Goal: Information Seeking & Learning: Learn about a topic

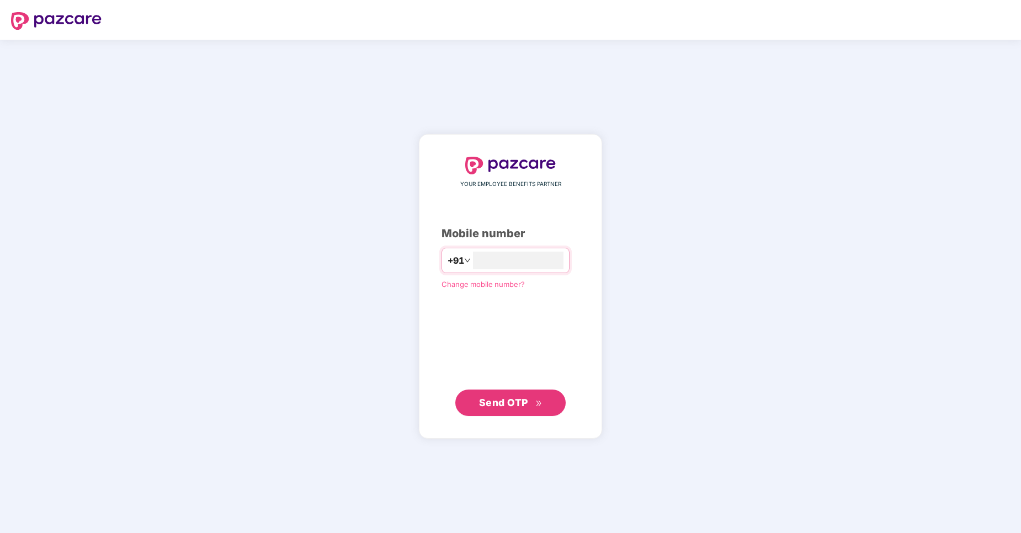
type input "**********"
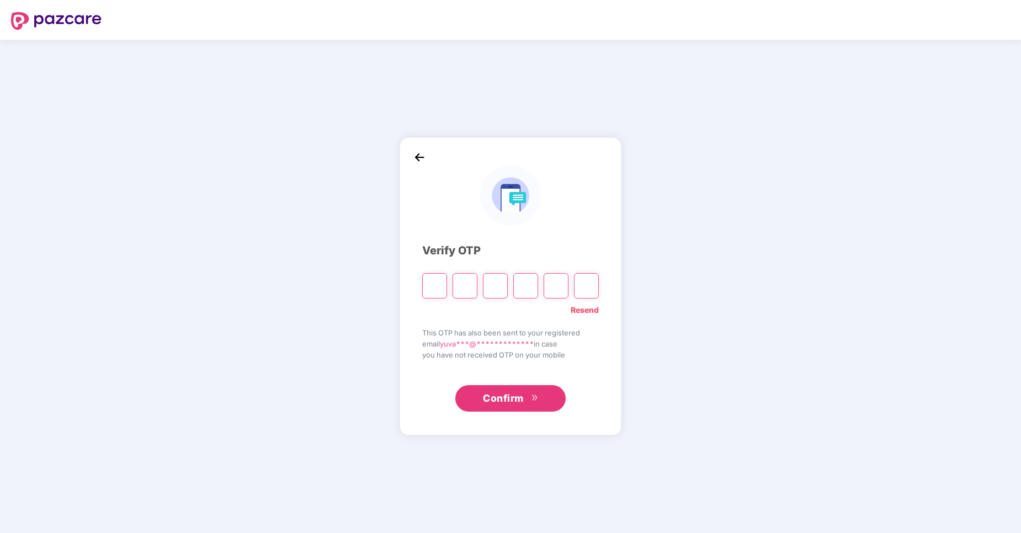
type input "*"
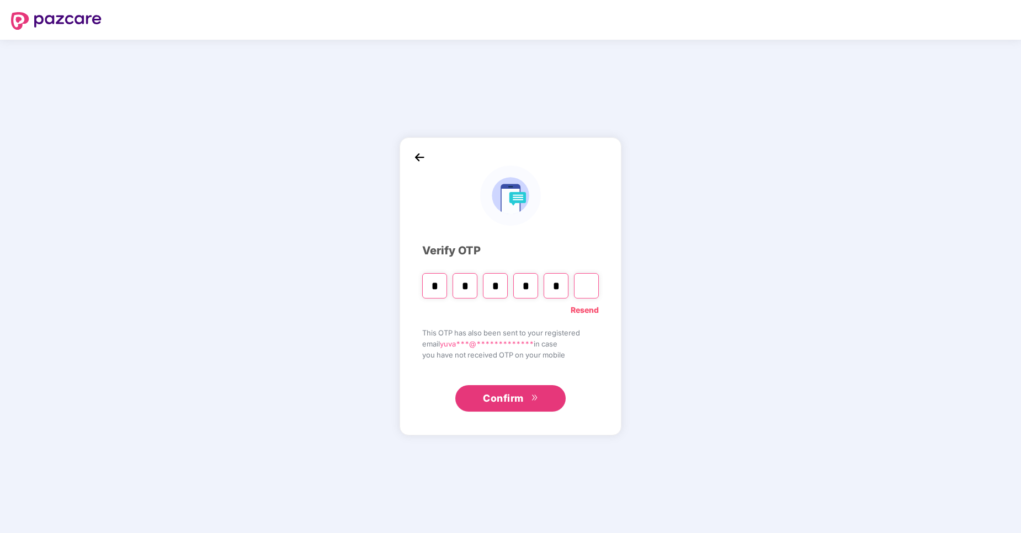
type input "*"
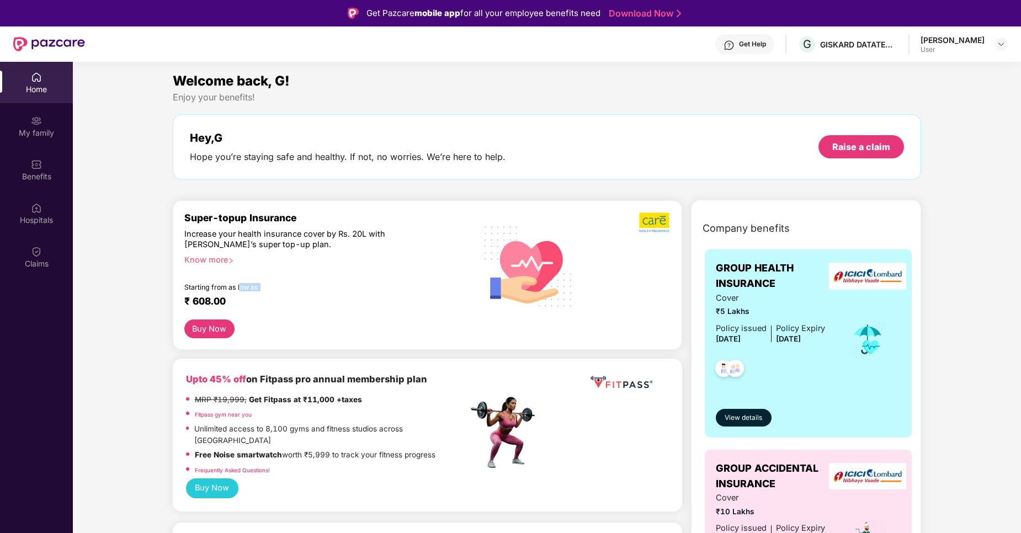
click at [241, 291] on div "Super-topup Insurance Increase your health insurance cover by Rs. 20L with [PER…" at bounding box center [326, 266] width 284 height 108
click at [241, 291] on div "Starting from as low as" at bounding box center [302, 287] width 237 height 8
click at [392, 212] on div "Super-topup Insurance" at bounding box center [326, 218] width 284 height 12
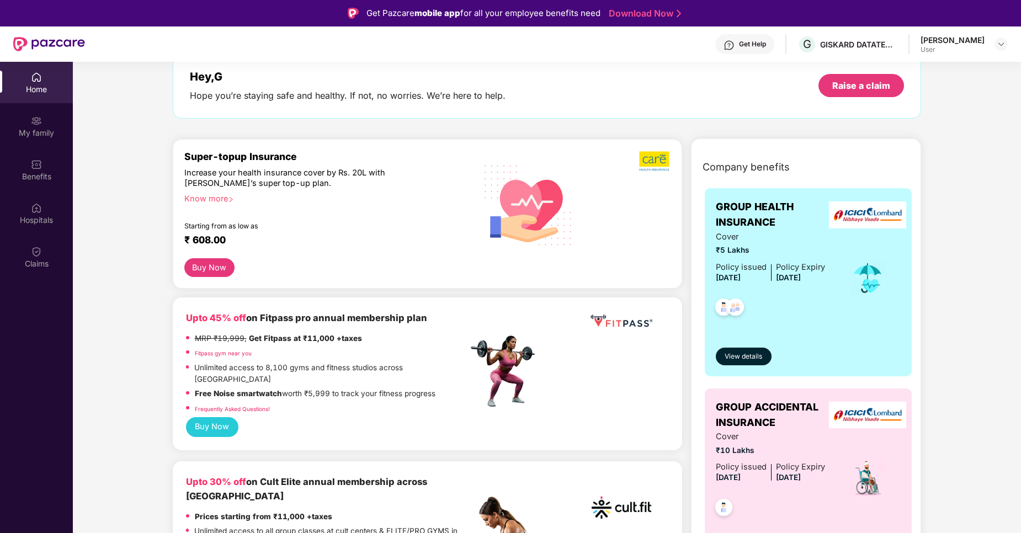
scroll to position [61, 0]
click at [759, 355] on span "View details" at bounding box center [743, 357] width 38 height 10
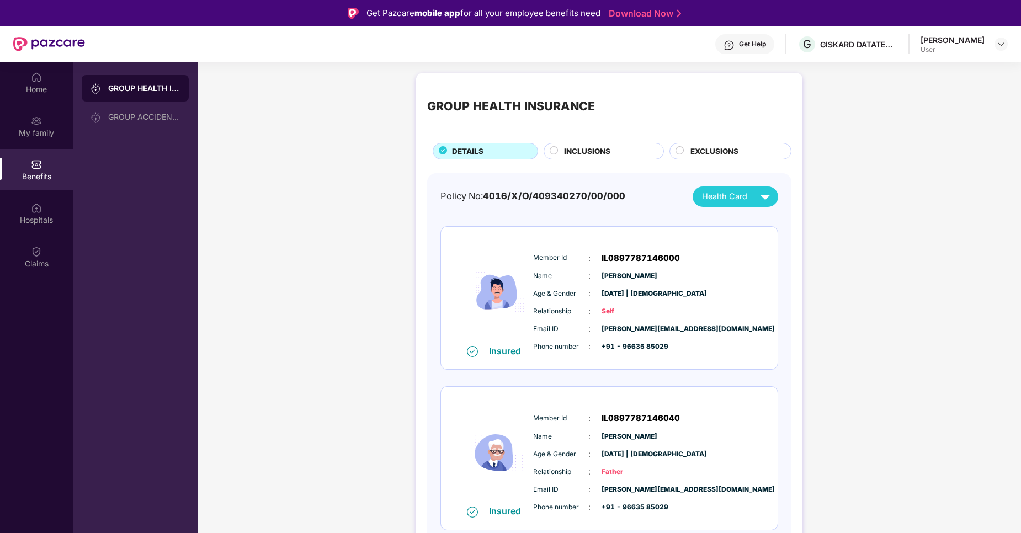
click at [593, 144] on div "INCLUSIONS" at bounding box center [603, 151] width 120 height 17
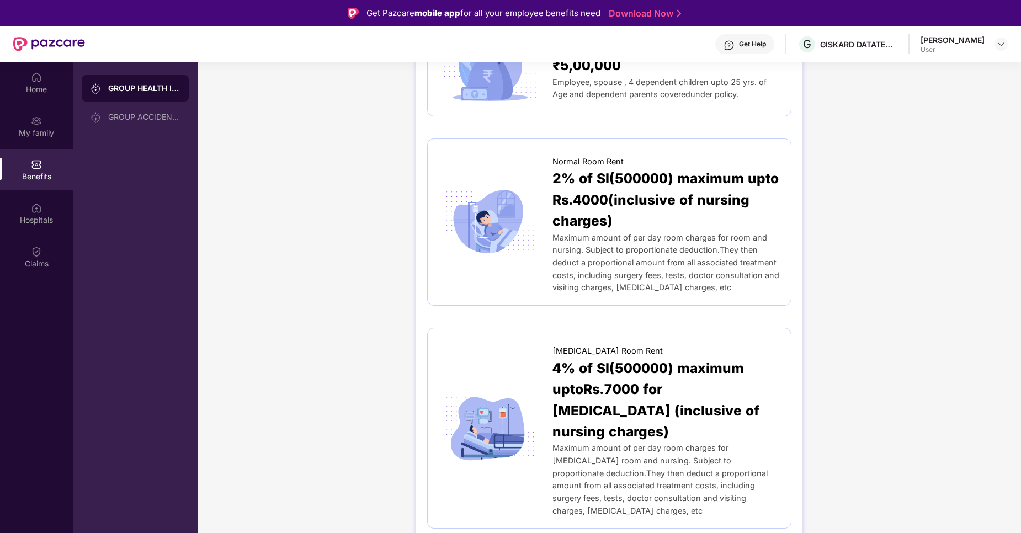
scroll to position [161, 0]
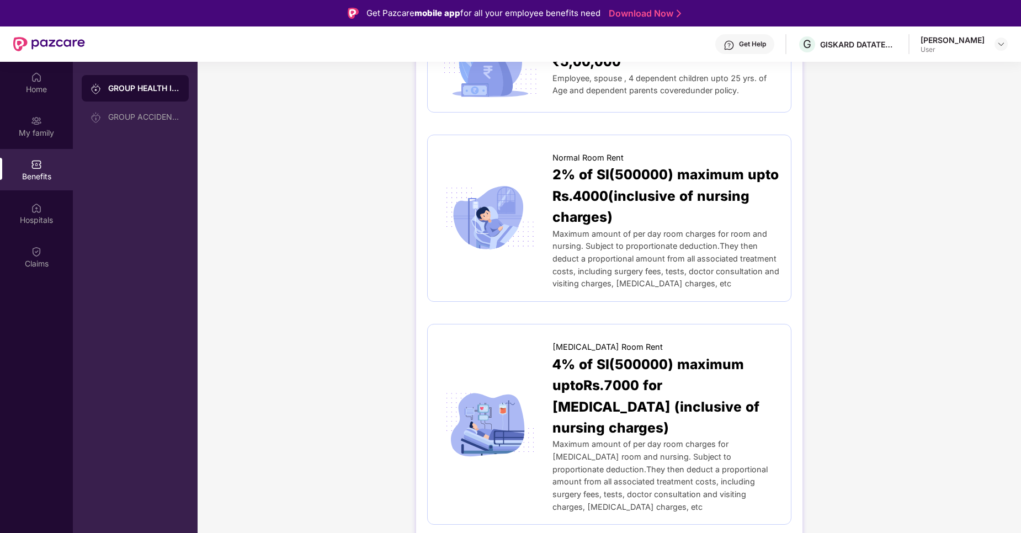
click at [613, 290] on div "Maximum amount of per day room charges for room and nursing. Subject to proport…" at bounding box center [665, 259] width 227 height 62
click at [604, 234] on span "Maximum amount of per day room charges for room and nursing. Subject to proport…" at bounding box center [665, 259] width 227 height 60
click at [574, 181] on span "2% of SI(500000) maximum upto Rs.4000(inclusive of nursing charges)" at bounding box center [665, 195] width 227 height 63
click at [484, 203] on img at bounding box center [490, 218] width 103 height 72
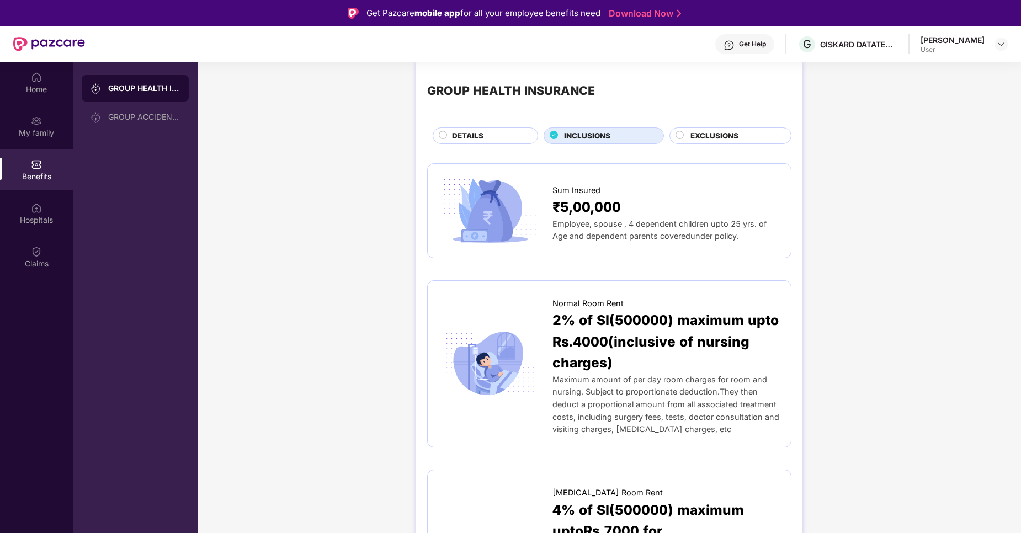
scroll to position [0, 0]
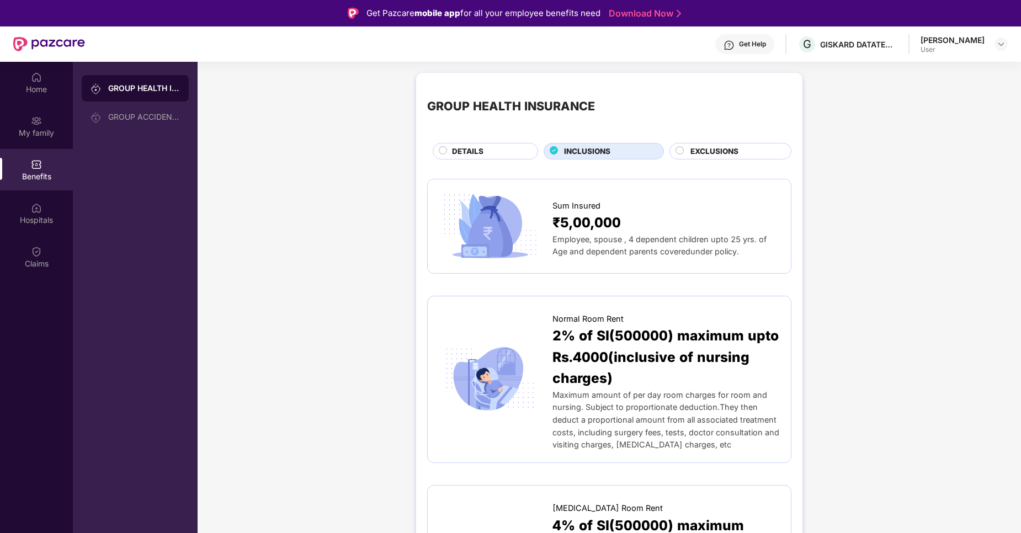
click at [702, 156] on span "EXCLUSIONS" at bounding box center [714, 152] width 48 height 12
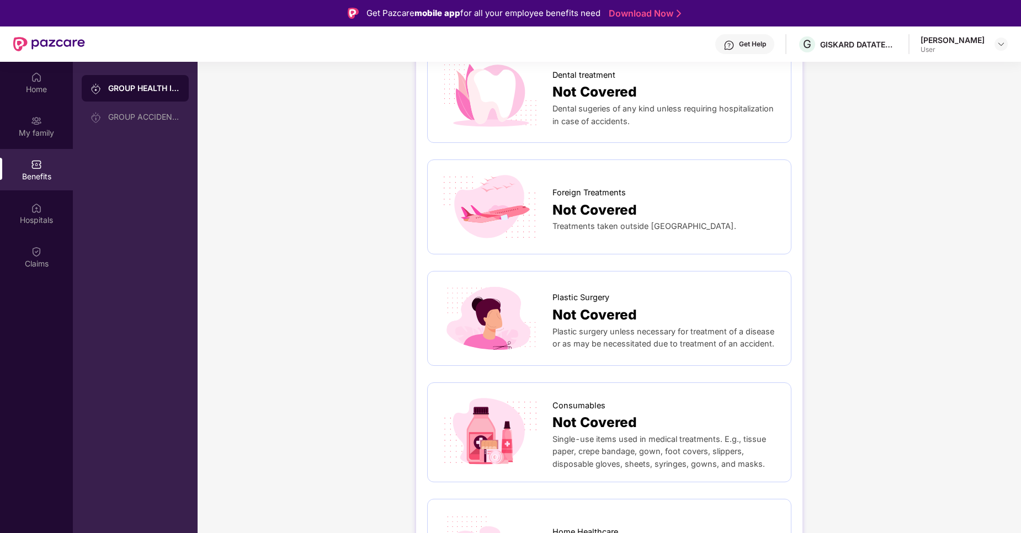
scroll to position [702, 0]
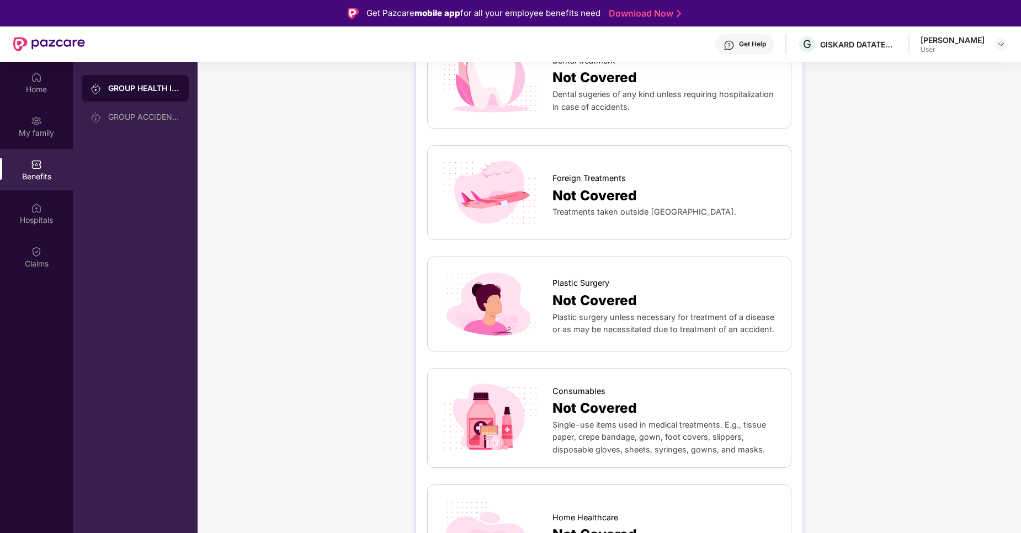
click at [964, 52] on div "User" at bounding box center [952, 49] width 64 height 9
click at [947, 39] on div "[PERSON_NAME]" at bounding box center [952, 40] width 64 height 10
click at [999, 40] on img at bounding box center [1000, 44] width 9 height 9
